Goal: Task Accomplishment & Management: Complete application form

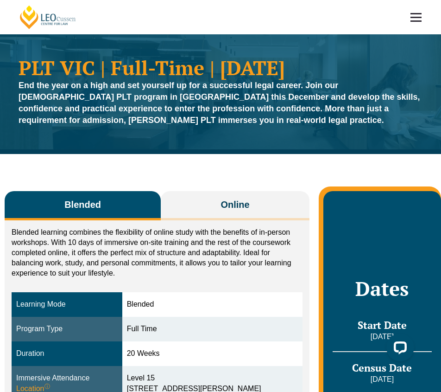
click at [413, 14] on link at bounding box center [416, 17] width 34 height 34
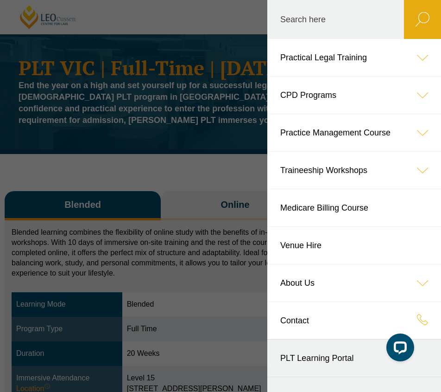
click at [186, 34] on header "[PERSON_NAME] Centre for Law Search here Practical Legal Training Our Practical…" at bounding box center [220, 17] width 441 height 34
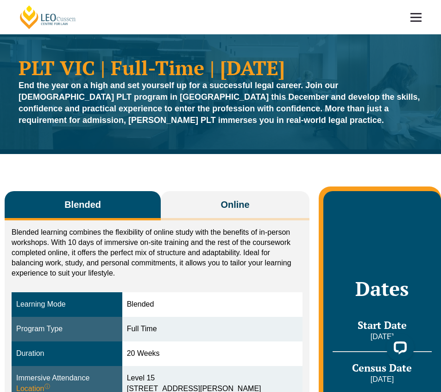
click at [27, 14] on link "[PERSON_NAME] Centre for Law" at bounding box center [48, 17] width 59 height 25
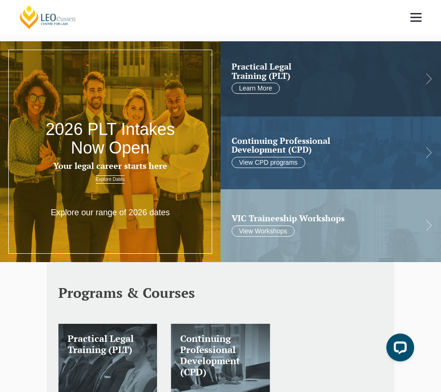
click at [114, 183] on link "Explore Dates" at bounding box center [110, 179] width 29 height 8
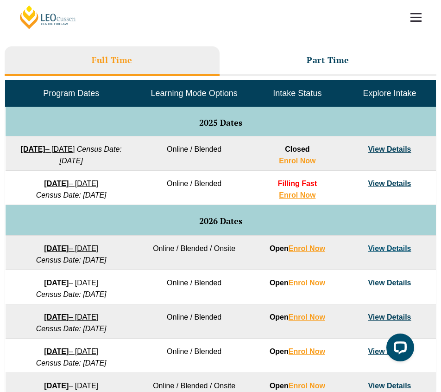
scroll to position [455, 0]
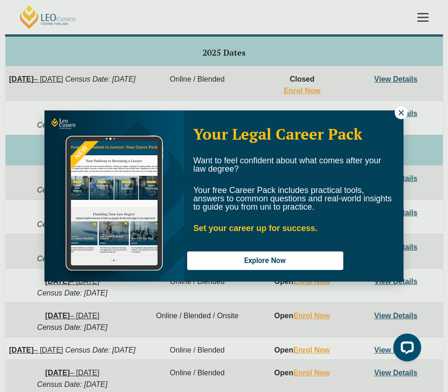
click at [403, 116] on icon at bounding box center [401, 112] width 8 height 8
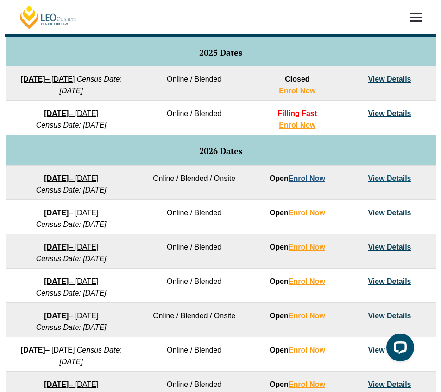
click at [312, 177] on link "Enrol Now" at bounding box center [307, 178] width 37 height 8
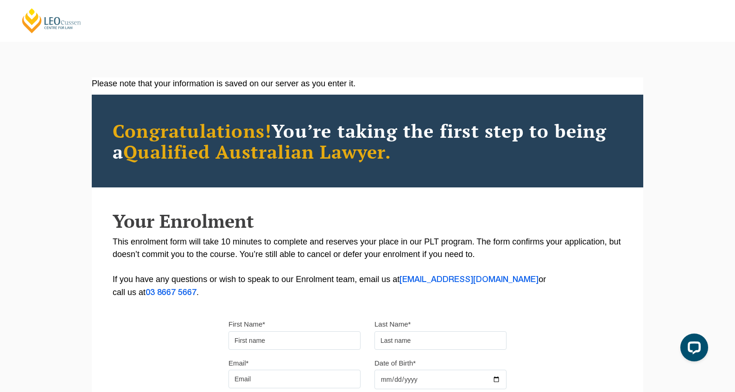
scroll to position [82, 0]
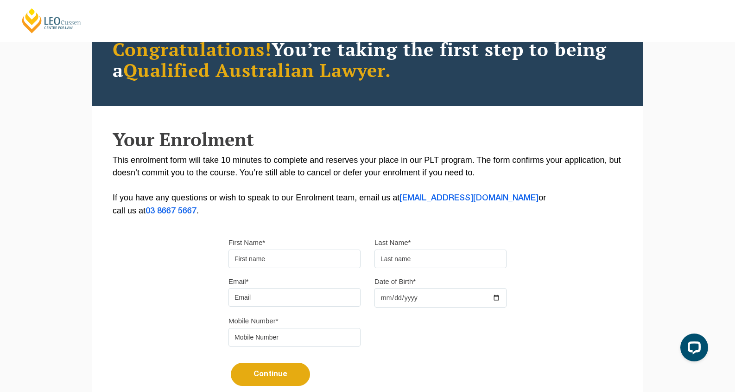
click at [273, 262] on input "First Name*" at bounding box center [294, 258] width 132 height 19
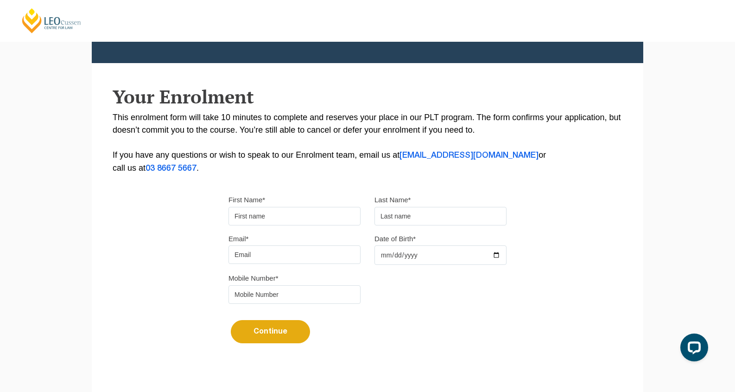
scroll to position [148, 0]
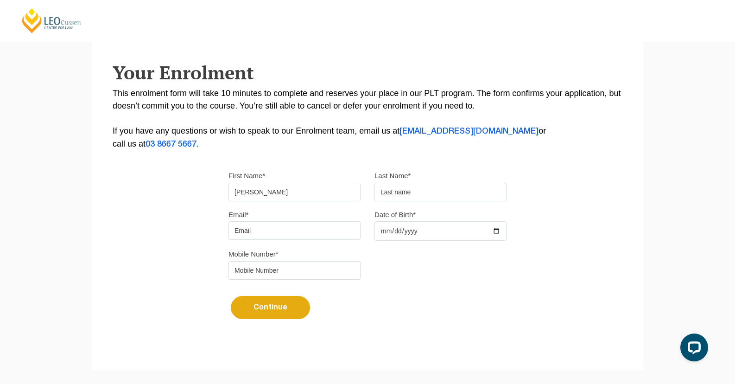
type input "Chak Lam"
type input "Choi"
type input "choichaklam9201@gmail.com"
click at [405, 237] on input "Date of Birth*" at bounding box center [440, 230] width 132 height 19
click at [406, 232] on input "Date of Birth*" at bounding box center [440, 230] width 132 height 19
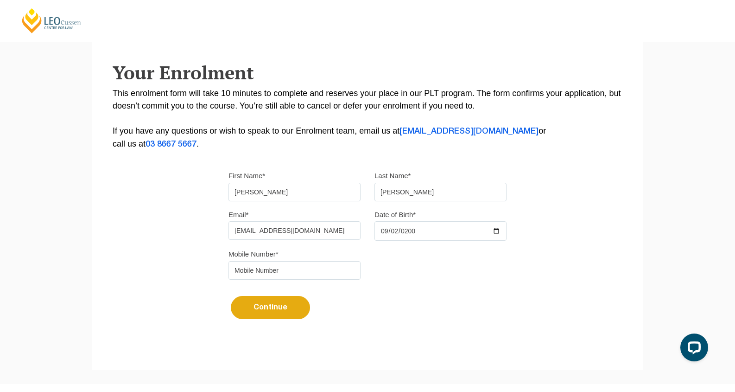
type input "2001-09-02"
click at [291, 275] on input "tel" at bounding box center [294, 270] width 132 height 19
type input "0481259081"
click at [238, 313] on button "Continue" at bounding box center [270, 307] width 79 height 23
select select
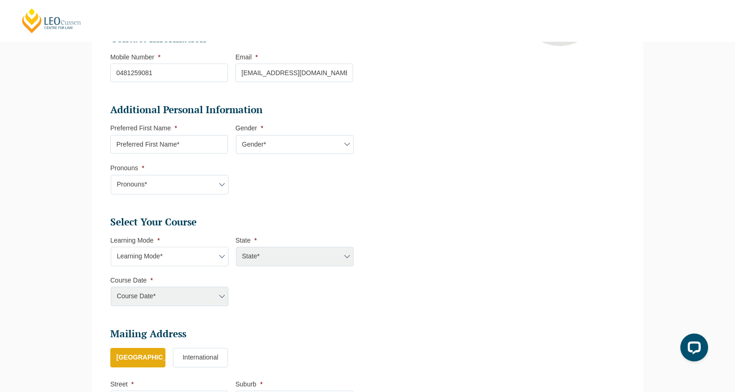
scroll to position [300, 0]
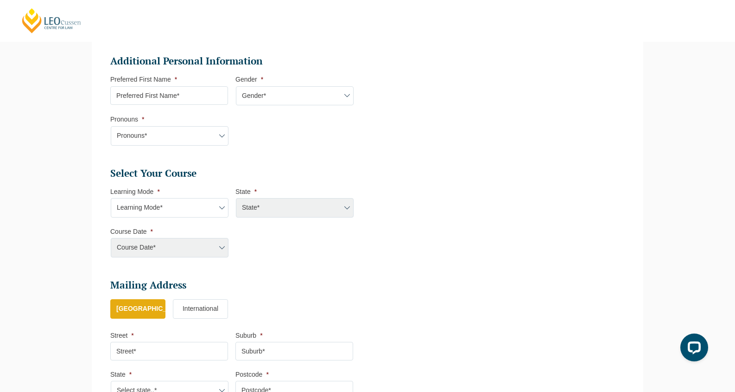
click at [206, 210] on select "Learning Mode* Online Full Time Learning Online Part Time Learning Blended Full…" at bounding box center [170, 207] width 118 height 19
select select "Onsite Full Time Learning"
click at [111, 199] on select "Learning Mode* Online Full Time Learning Online Part Time Learning Blended Full…" at bounding box center [170, 207] width 118 height 19
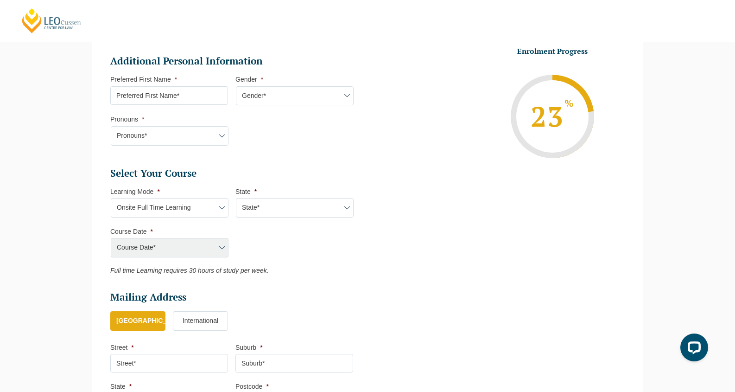
click at [202, 93] on input "Preferred First Name *" at bounding box center [169, 95] width 118 height 19
type input "Marco"
click at [317, 98] on select "Gender* Male Female Nonbinary Intersex Prefer not to disclose Other" at bounding box center [295, 95] width 118 height 19
select select "Male"
click at [236, 87] on select "Gender* Male Female Nonbinary Intersex Prefer not to disclose Other" at bounding box center [295, 95] width 118 height 19
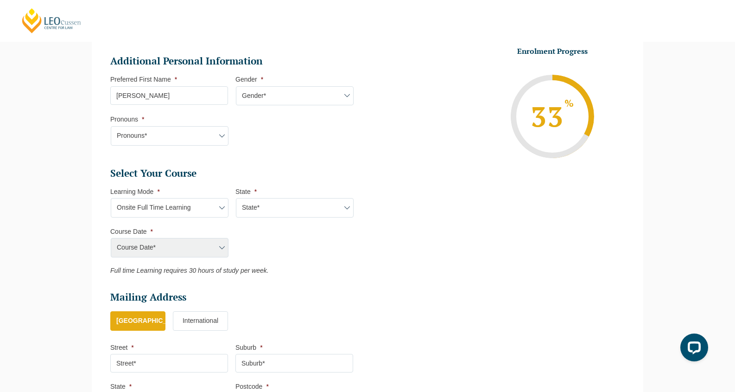
click at [200, 132] on select "Pronouns* She/Her/Hers He/Him/His They/Them/Theirs Other Prefer not to disclose" at bounding box center [170, 135] width 118 height 19
select select "He/Him/His"
click at [111, 127] on select "Pronouns* She/Her/Hers He/Him/His They/Them/Theirs Other Prefer not to disclose" at bounding box center [170, 135] width 118 height 19
click at [262, 217] on select "State* VIC" at bounding box center [295, 207] width 118 height 19
select select "VIC"
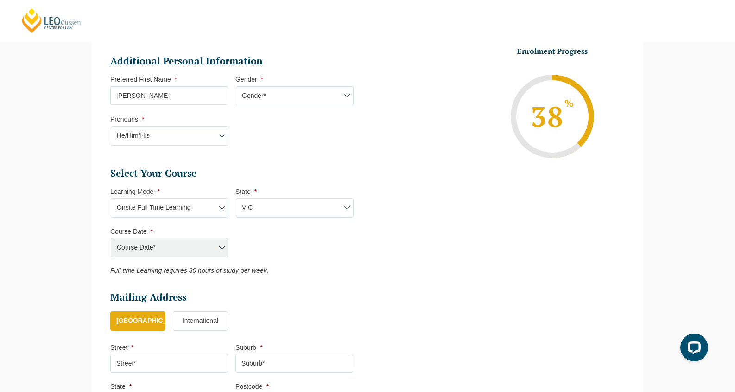
click at [236, 199] on select "State* VIC" at bounding box center [295, 207] width 118 height 19
click at [209, 249] on select "Course Date* January 2026 (27-Jan-2026 to 12-Jun-2026) August 2026 (03-Aug-2026…" at bounding box center [170, 247] width 118 height 19
select select "January 2026 (27-Jan-2026 to 12-Jun-2026)"
click at [111, 239] on select "Course Date* January 2026 (27-Jan-2026 to 12-Jun-2026) August 2026 (03-Aug-2026…" at bounding box center [170, 247] width 118 height 19
type input "Intake 01 January 2026 FT"
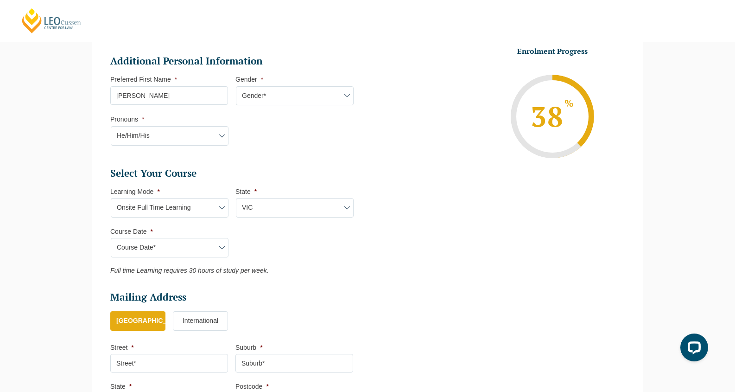
type input "Practical Legal Training (VIC)"
select select "VIC PLT (JAN) 2026 Full Time Onsite"
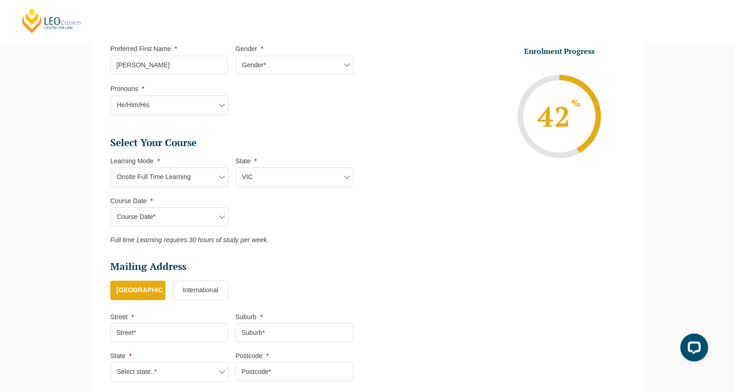
scroll to position [417, 0]
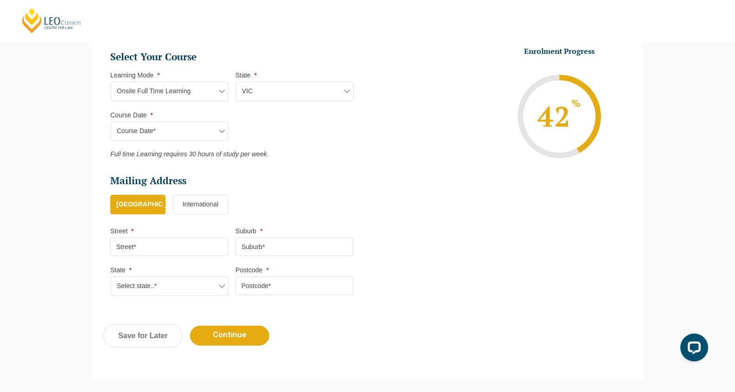
click at [211, 250] on input "Street *" at bounding box center [169, 246] width 118 height 19
type input "3007/ 1 Balston St"
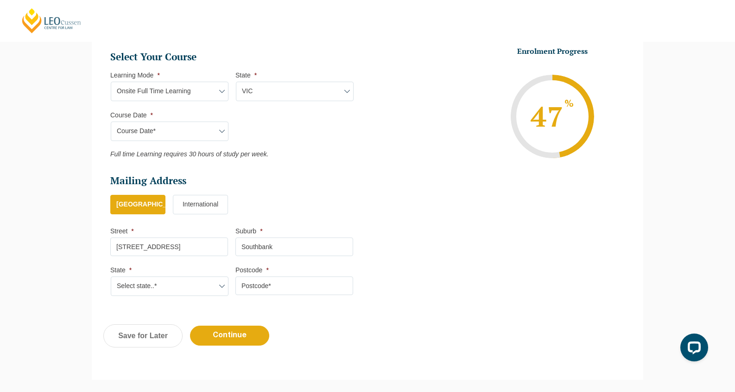
type input "Southbank"
click at [172, 298] on li "Mailing Address Mailing Country * Australia International Street * 3007/ 1 Bals…" at bounding box center [235, 239] width 250 height 131
click at [180, 291] on select "Select state..* VIC WA QLD SA NSW NT ACT TAS" at bounding box center [170, 285] width 118 height 19
select select "VIC"
click at [111, 278] on select "Select state..* VIC WA QLD SA NSW NT ACT TAS" at bounding box center [170, 285] width 118 height 19
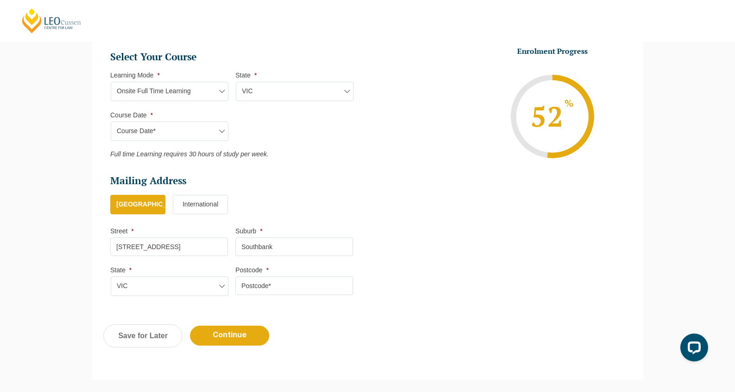
click at [295, 295] on input "Postcode *" at bounding box center [294, 285] width 118 height 19
type input "3006"
click at [230, 318] on div "Previous Continue Save for Later" at bounding box center [367, 340] width 551 height 51
click at [234, 334] on input "Continue" at bounding box center [229, 335] width 79 height 20
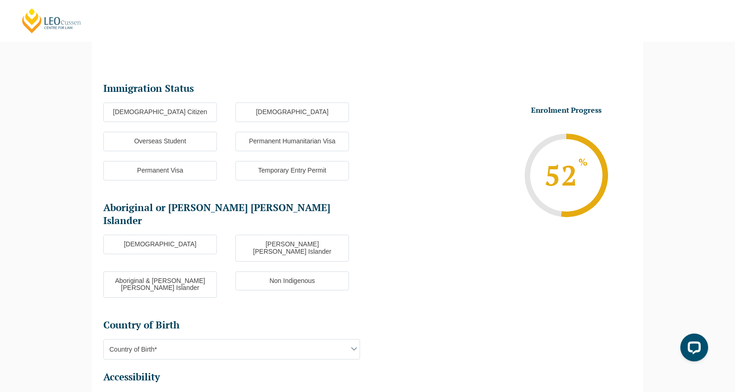
scroll to position [80, 0]
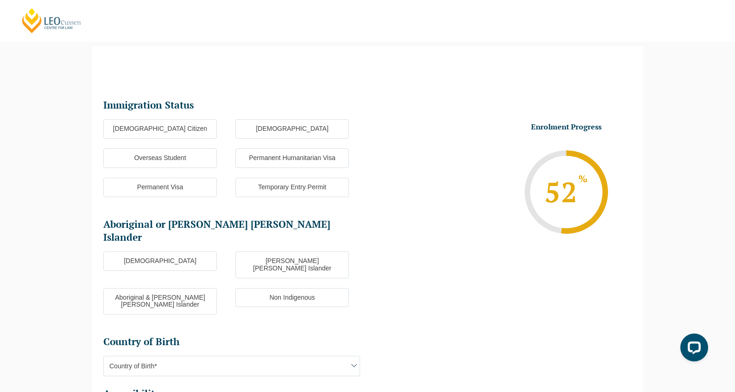
click at [186, 163] on label "Overseas Student" at bounding box center [160, 157] width 114 height 19
click at [0, 0] on input "Overseas Student" at bounding box center [0, 0] width 0 height 0
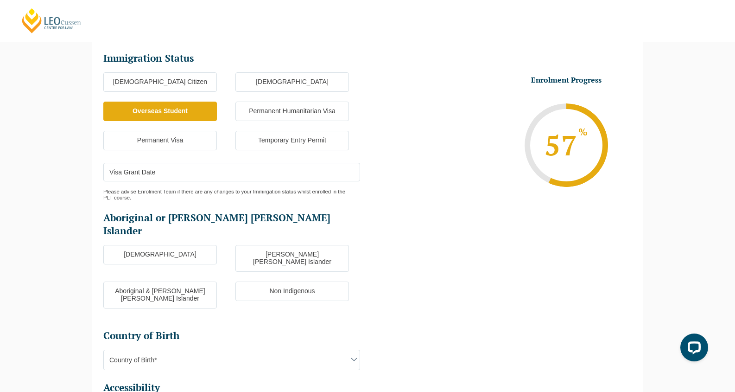
scroll to position [157, 0]
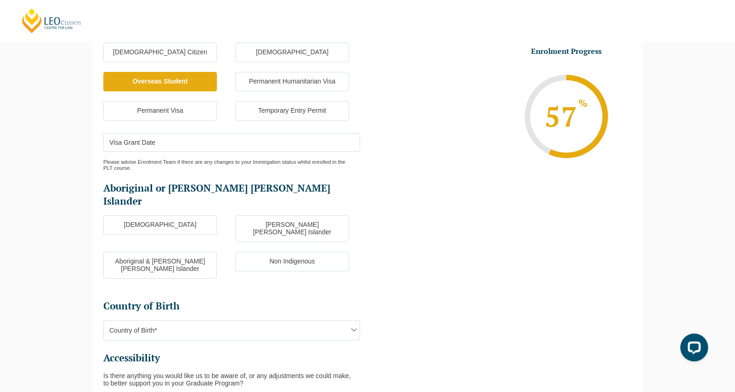
click at [191, 151] on input "Visa Grant Date" at bounding box center [231, 142] width 257 height 19
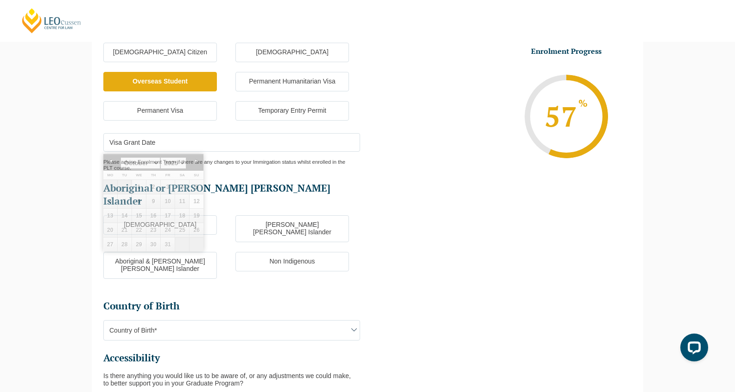
click at [269, 193] on h2 "Aboriginal or Torres Strait Islander" at bounding box center [231, 195] width 257 height 26
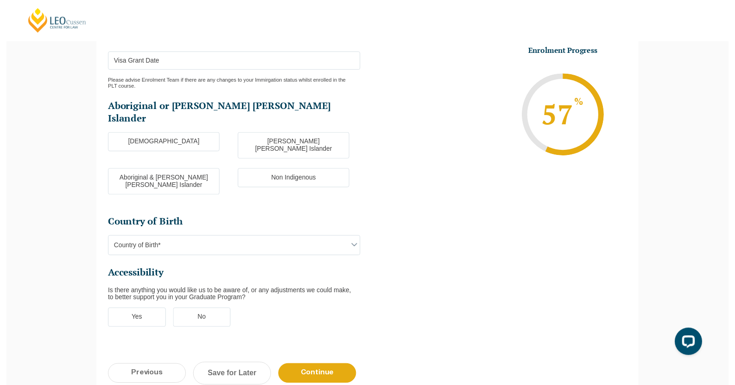
scroll to position [246, 0]
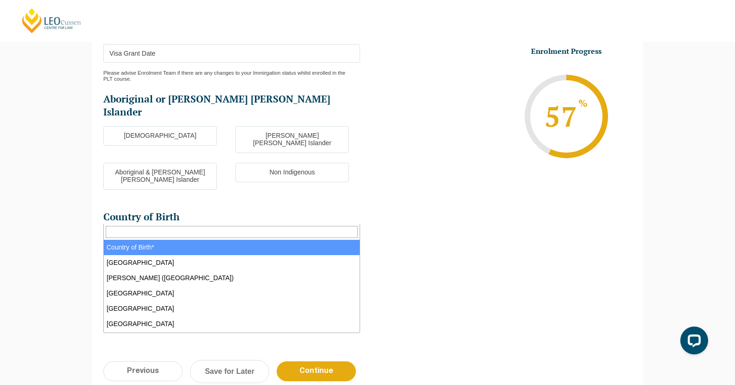
click at [266, 231] on span "Country of Birth*" at bounding box center [232, 240] width 256 height 19
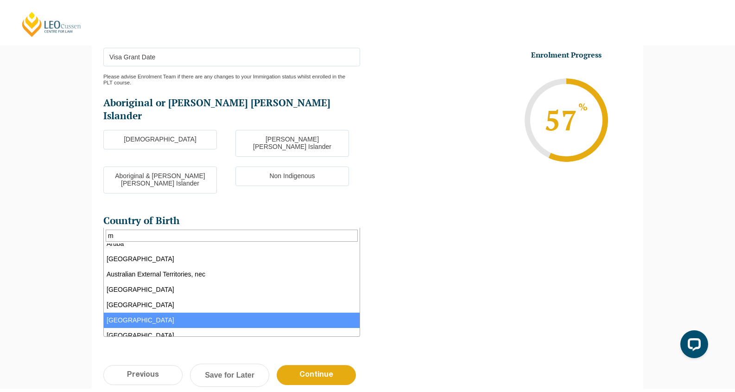
scroll to position [0, 0]
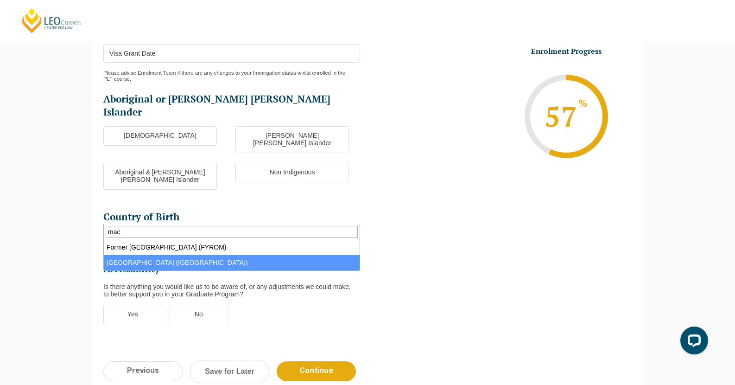
type input "mac"
select select "Macau (SAR of China) 6103"
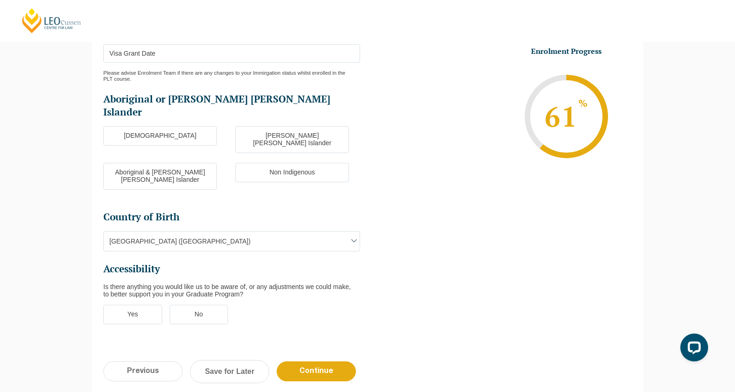
click at [209, 304] on label "No" at bounding box center [199, 313] width 59 height 19
click at [0, 0] on input "No" at bounding box center [0, 0] width 0 height 0
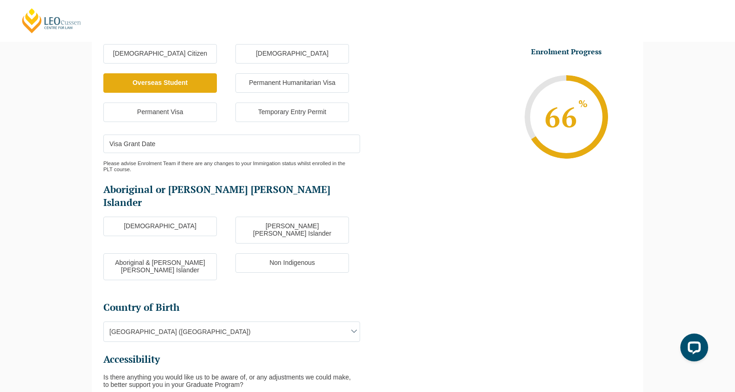
scroll to position [95, 0]
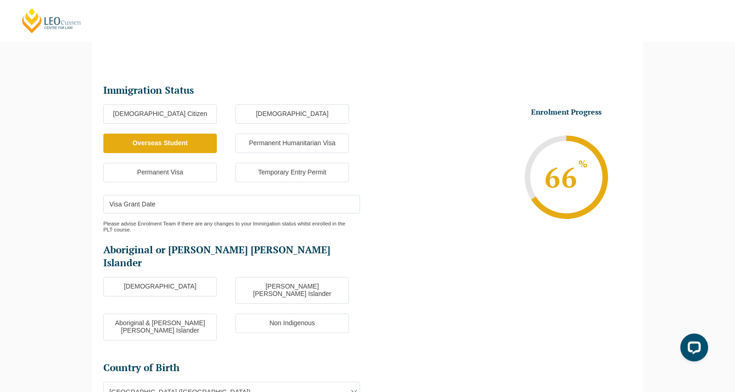
click at [233, 202] on input "Visa Grant Date" at bounding box center [231, 204] width 257 height 19
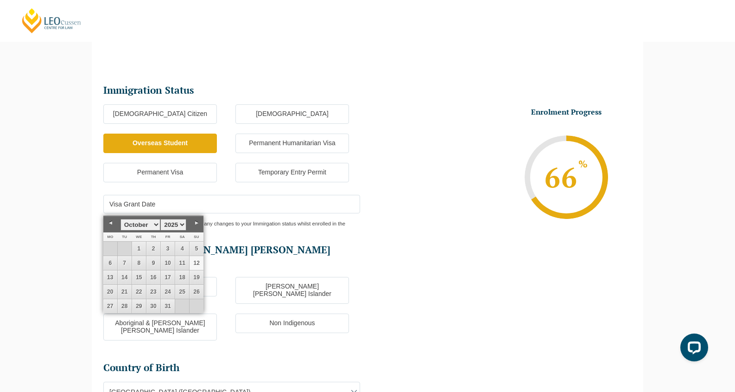
click at [156, 228] on select "January February March April May June July August September October November De…" at bounding box center [140, 225] width 40 height 12
click at [167, 222] on select "1925 1926 1927 1928 1929 1930 1931 1932 1933 1934 1935 1936 1937 1938 1939 1940…" at bounding box center [173, 225] width 26 height 12
click at [181, 247] on link "4" at bounding box center [182, 248] width 14 height 14
type input "04-02-2023"
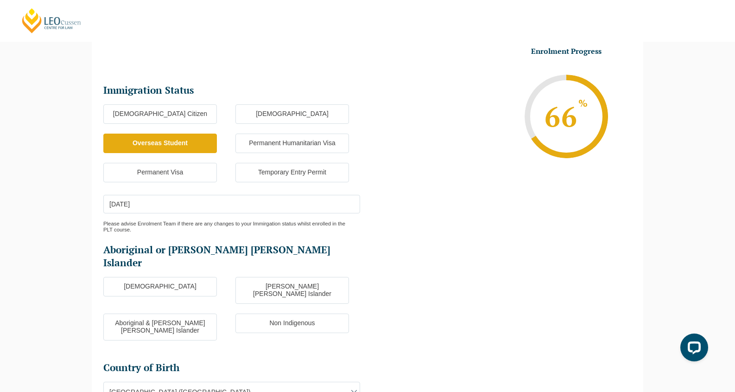
scroll to position [348, 0]
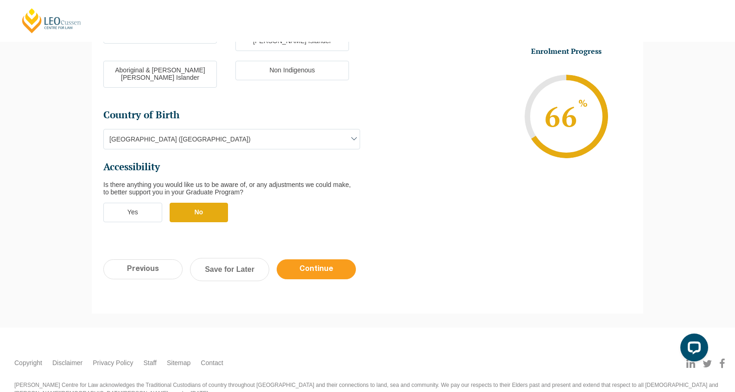
click at [341, 259] on input "Continue" at bounding box center [316, 269] width 79 height 20
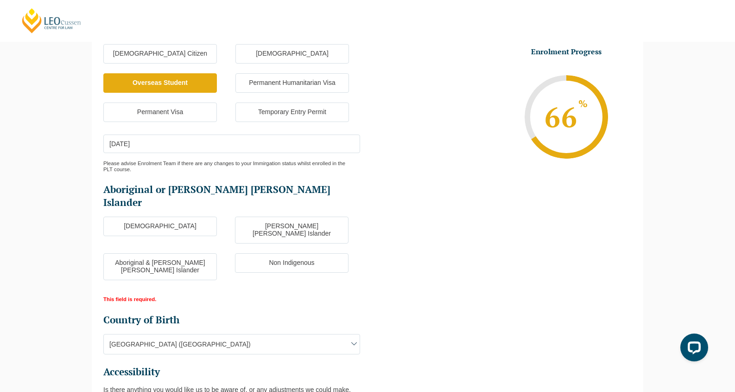
scroll to position [214, 0]
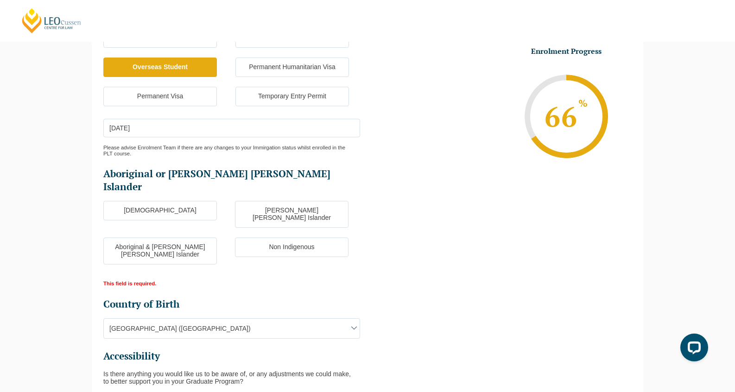
click at [300, 237] on label "Non Indigenous" at bounding box center [292, 246] width 114 height 19
click at [0, 0] on input "Non Indigenous" at bounding box center [0, 0] width 0 height 0
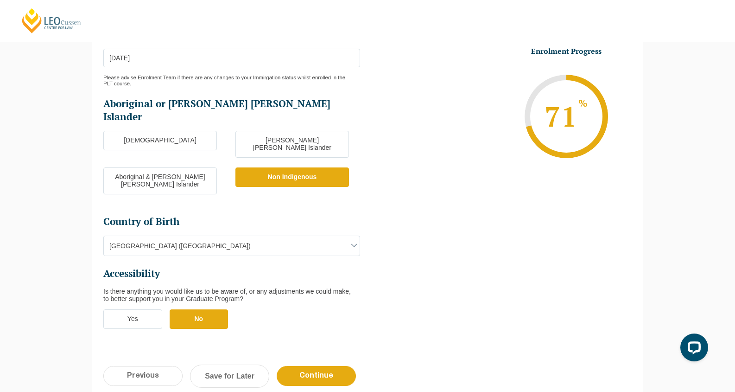
scroll to position [390, 0]
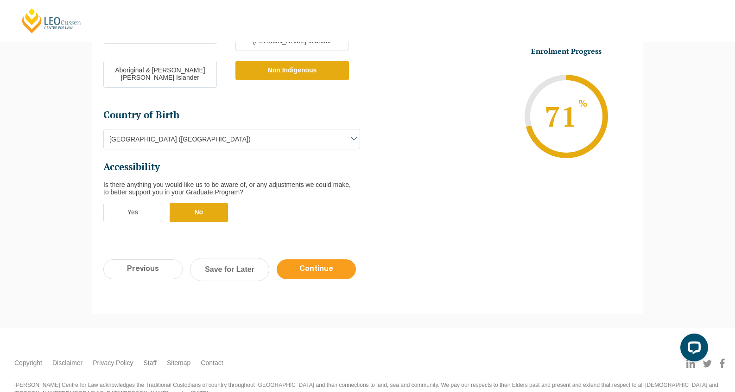
click at [321, 259] on input "Continue" at bounding box center [316, 269] width 79 height 20
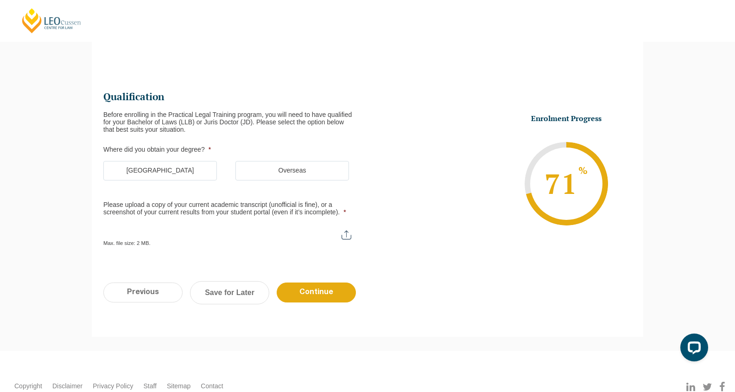
scroll to position [80, 0]
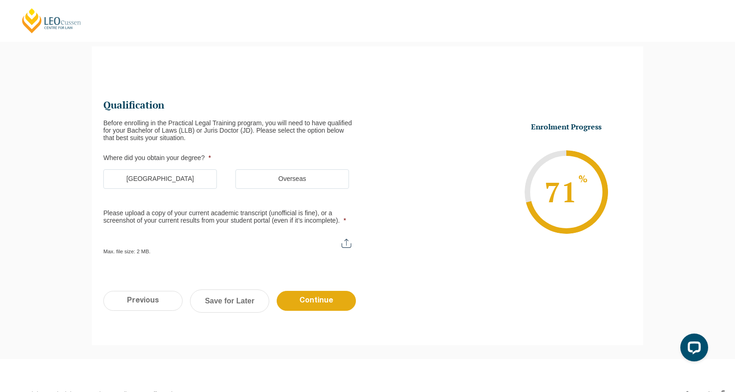
click at [193, 175] on label "Australia" at bounding box center [160, 178] width 114 height 19
click at [0, 0] on input "Australia" at bounding box center [0, 0] width 0 height 0
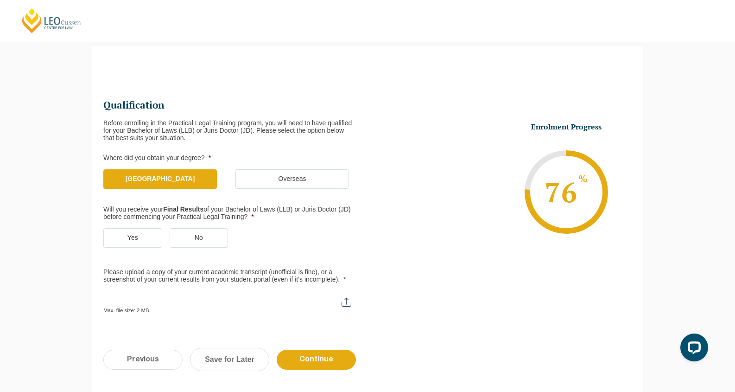
click at [150, 229] on label "Yes" at bounding box center [132, 237] width 59 height 19
click at [0, 0] on input "Yes" at bounding box center [0, 0] width 0 height 0
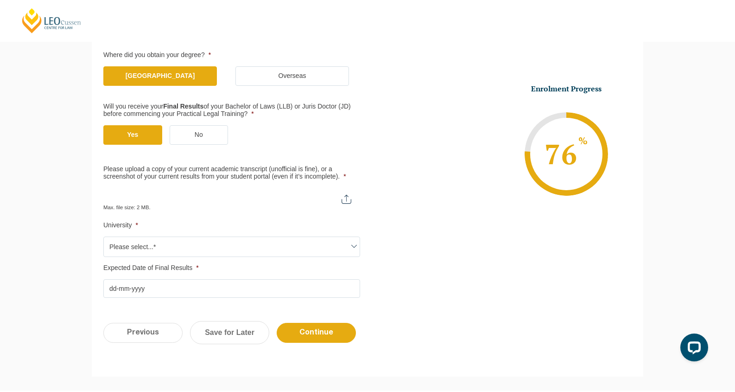
scroll to position [255, 0]
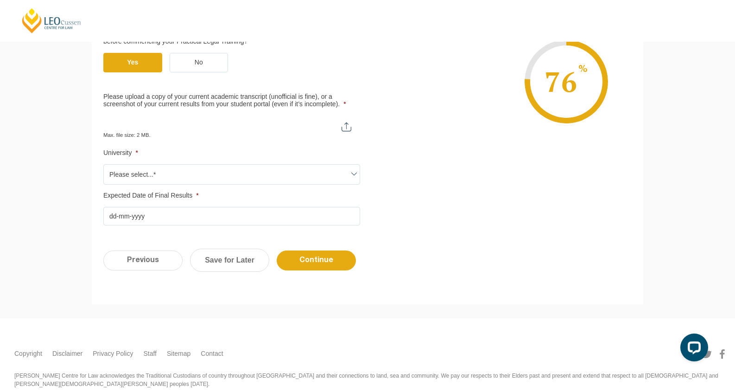
click at [298, 120] on input "Please upload a copy of your current academic transcript (unofficial is fine), …" at bounding box center [231, 123] width 257 height 16
type input "C:\fakepath\Transcript_Choi.pdf"
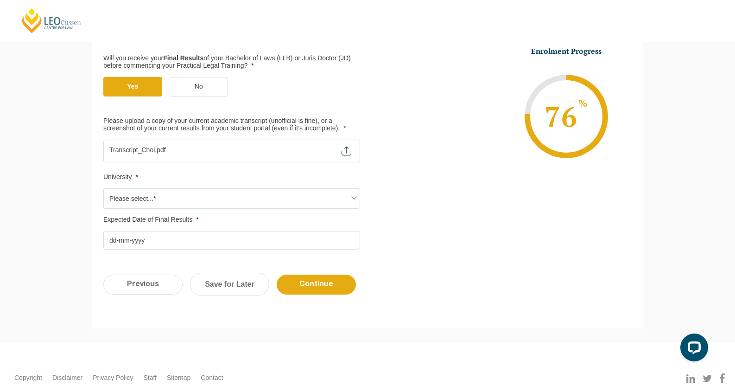
scroll to position [230, 0]
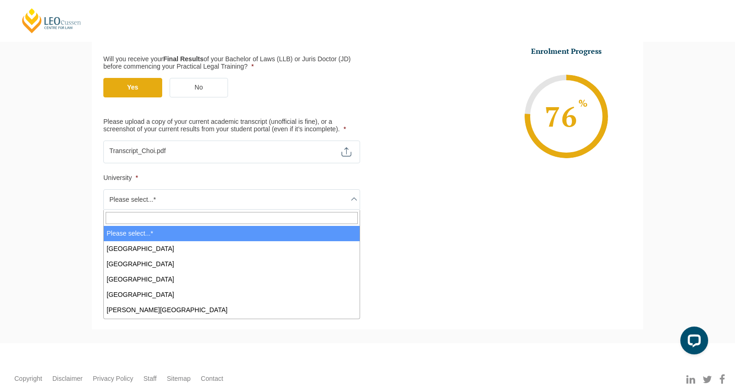
click at [273, 198] on span "Please select...*" at bounding box center [232, 199] width 256 height 19
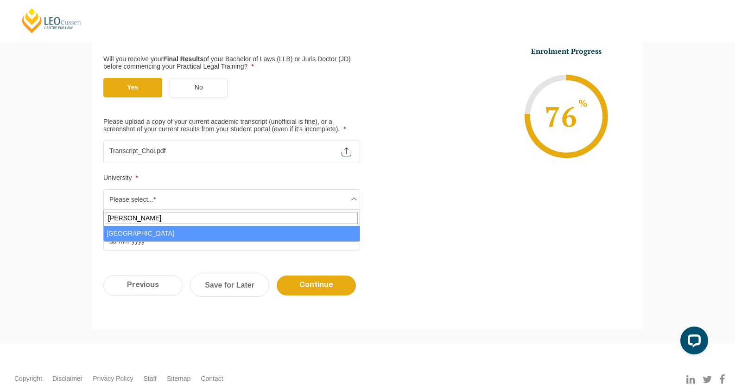
type input "mel"
select select "University of Melbourne"
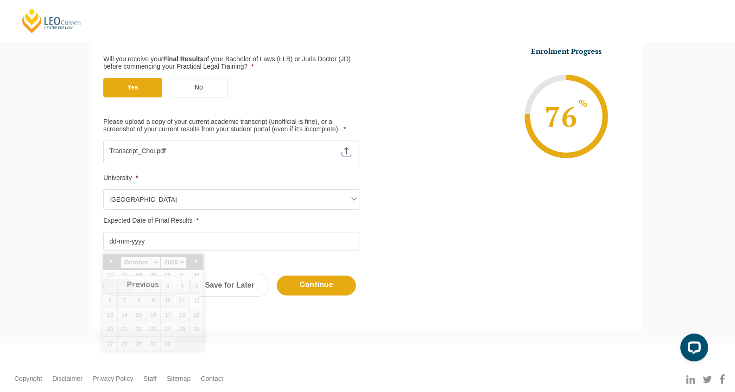
click at [268, 243] on input "Expected Date of Final Results *" at bounding box center [231, 241] width 257 height 19
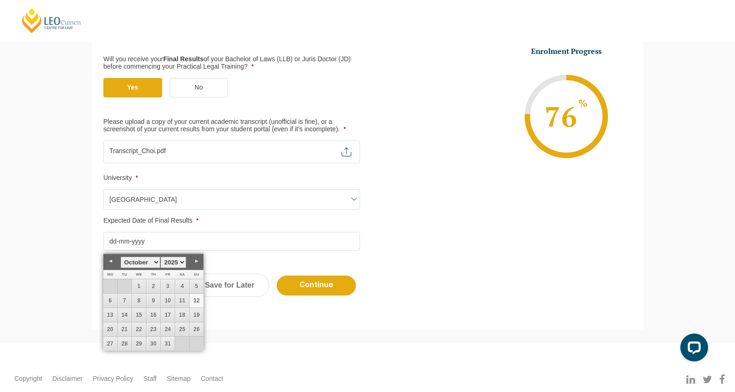
click at [139, 260] on select "January February March April May June July August September October November De…" at bounding box center [140, 262] width 40 height 12
click at [155, 283] on link "4" at bounding box center [153, 286] width 14 height 14
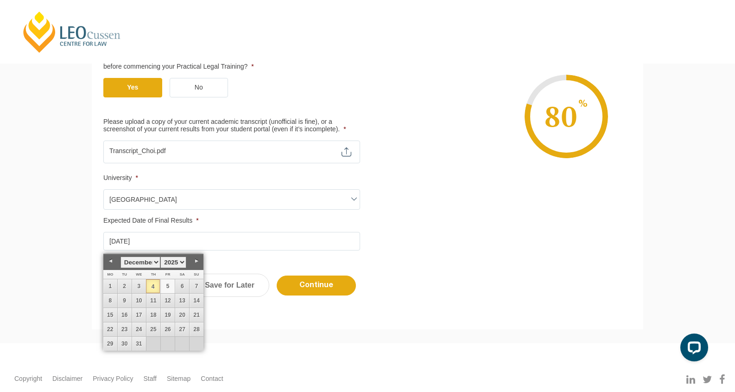
click at [166, 281] on link "5" at bounding box center [168, 286] width 14 height 14
type input "05-12-2025"
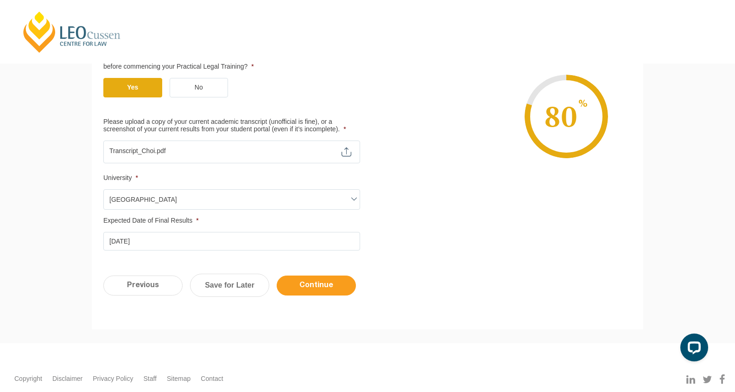
click at [328, 288] on input "Continue" at bounding box center [316, 285] width 79 height 20
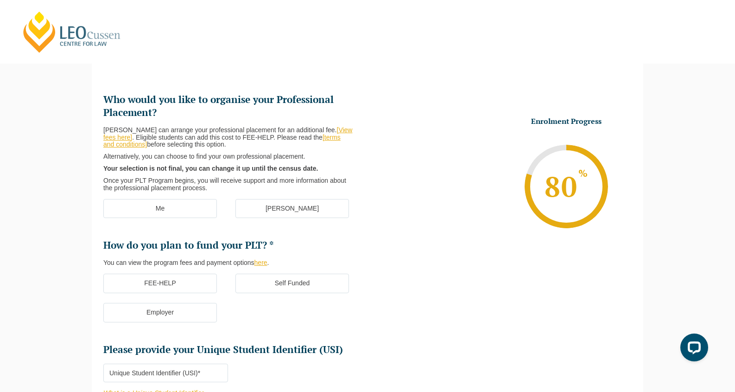
scroll to position [80, 0]
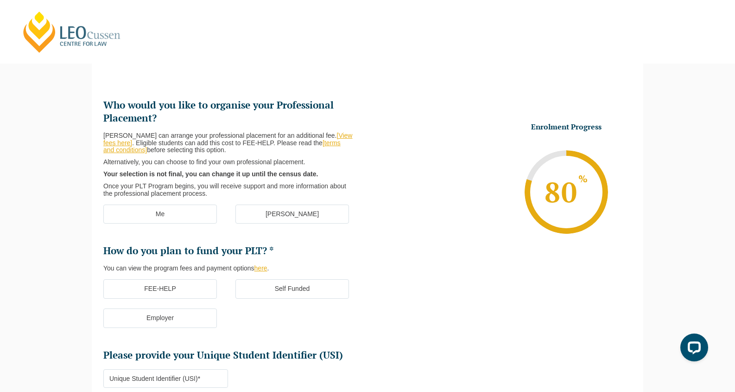
click at [279, 219] on label "[PERSON_NAME]" at bounding box center [292, 213] width 114 height 19
click at [0, 0] on input "[PERSON_NAME]" at bounding box center [0, 0] width 0 height 0
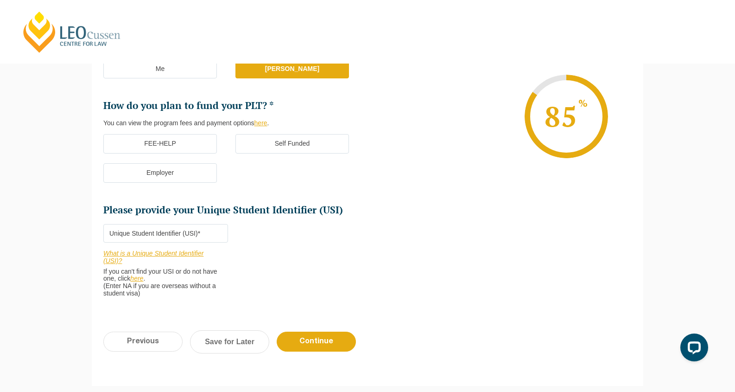
scroll to position [222, 0]
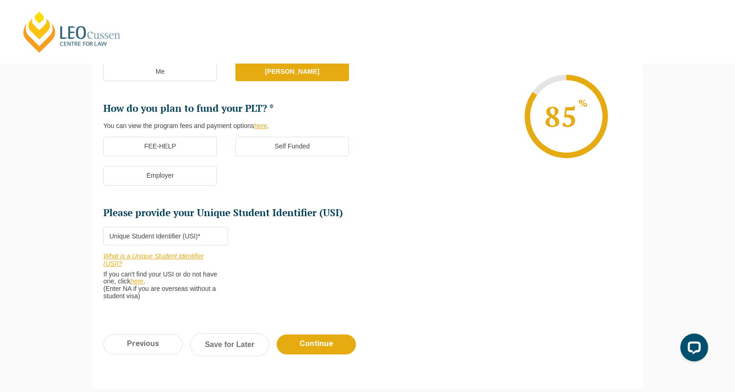
click at [167, 238] on input "Please provide your Unique Student Identifier (USI) *" at bounding box center [165, 236] width 125 height 19
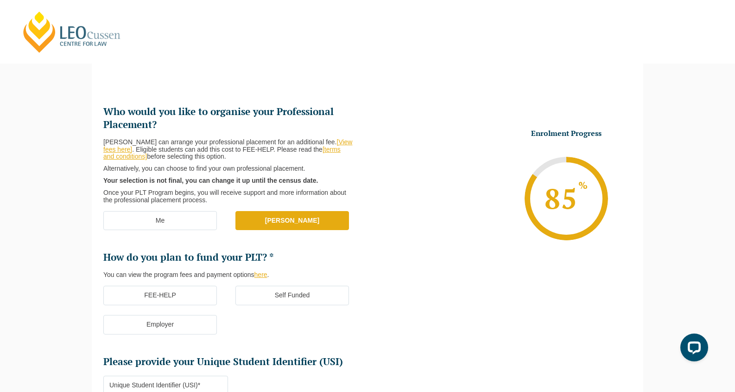
scroll to position [62, 0]
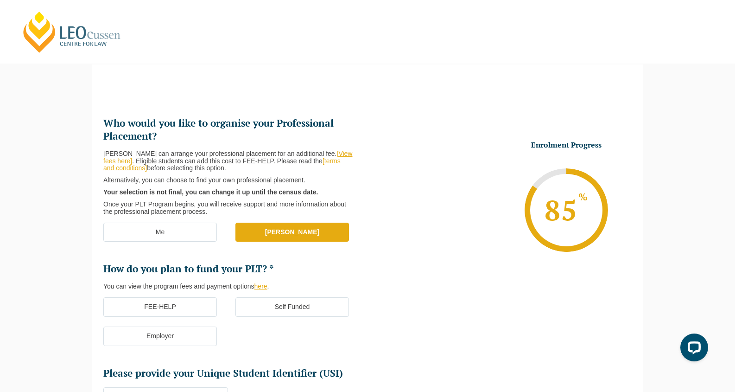
click at [291, 302] on label "Self Funded" at bounding box center [292, 306] width 114 height 19
click at [0, 0] on input "Self Funded" at bounding box center [0, 0] width 0 height 0
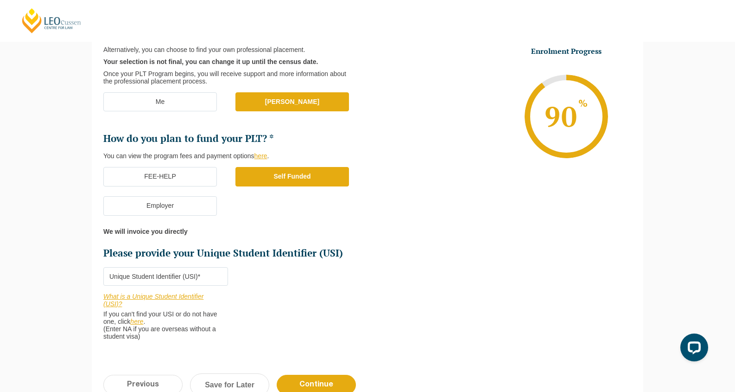
scroll to position [196, 0]
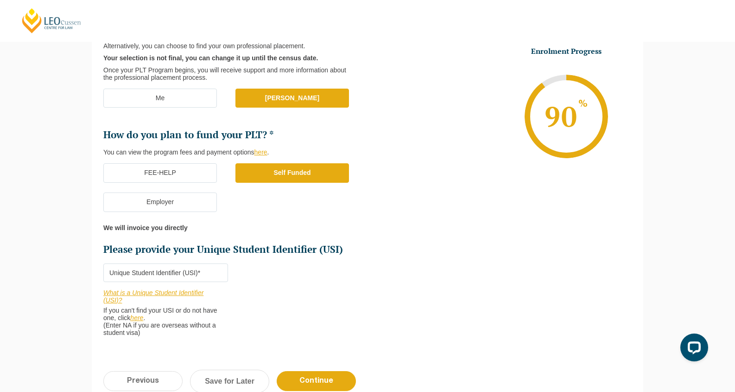
click at [190, 268] on input "Please provide your Unique Student Identifier (USI) *" at bounding box center [165, 272] width 125 height 19
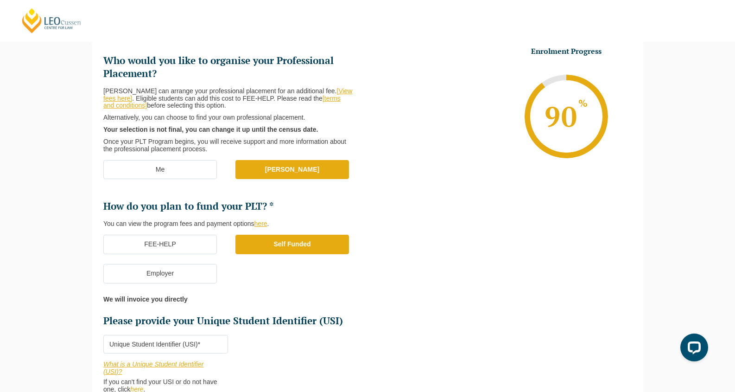
scroll to position [247, 0]
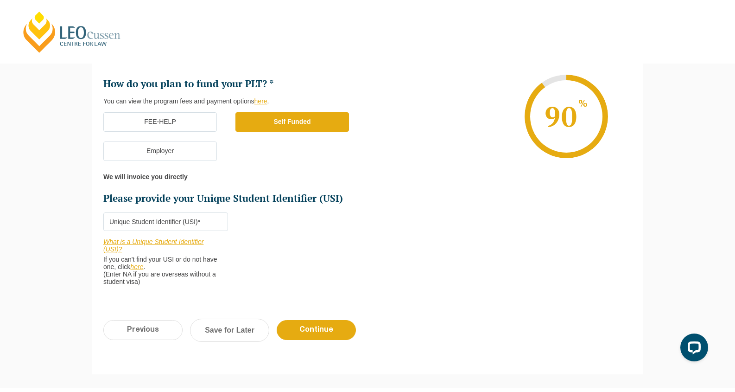
click at [196, 224] on input "Please provide your Unique Student Identifier (USI) *" at bounding box center [165, 221] width 125 height 19
paste input "XJGRRCJVHH"
type input "XJGRRCJVHH"
click at [339, 329] on input "Continue" at bounding box center [316, 330] width 79 height 20
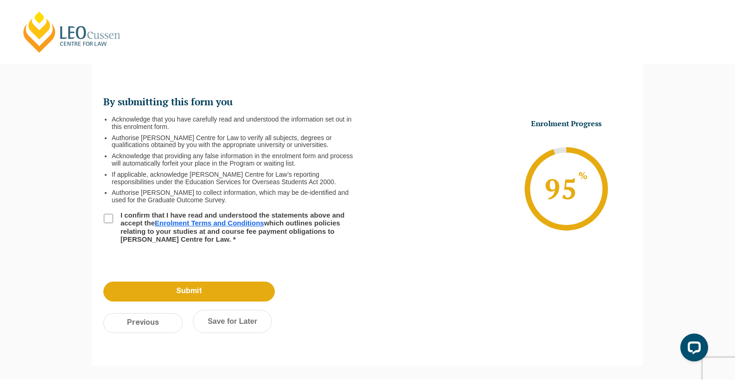
scroll to position [80, 0]
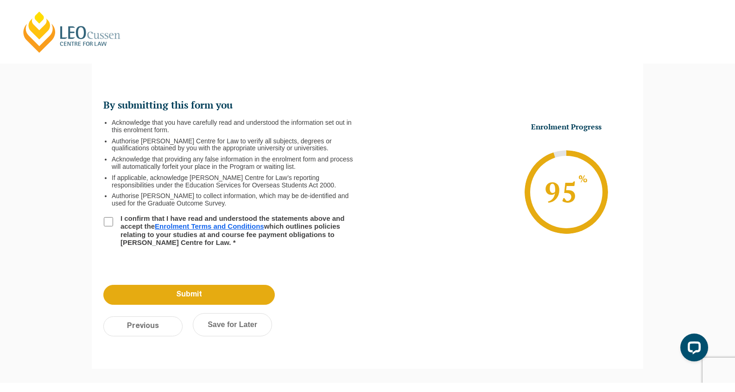
click at [117, 222] on label "I confirm that I have read and understood the statements above and accept the E…" at bounding box center [234, 230] width 238 height 32
click at [113, 222] on input "I confirm that I have read and understood the statements above and accept the E…" at bounding box center [108, 221] width 9 height 9
checkbox input "true"
click at [182, 294] on input "Submit" at bounding box center [188, 295] width 171 height 20
